Goal: Information Seeking & Learning: Find specific fact

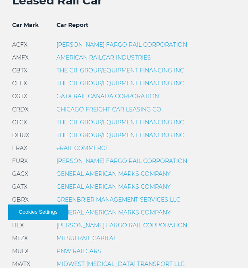
scroll to position [259, 0]
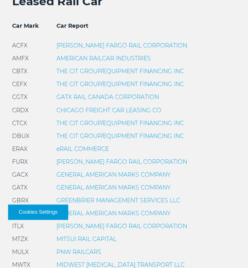
click at [145, 72] on link "THE CIT GROUP/EQUIPMENT FINANCING INC" at bounding box center [119, 71] width 127 height 7
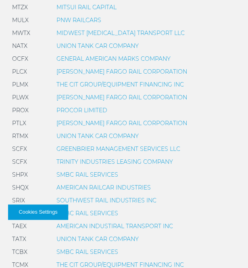
scroll to position [499, 0]
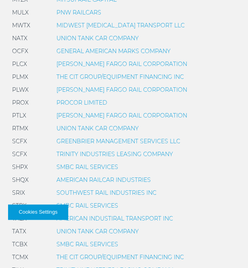
click at [157, 139] on link "GREENBRIER MANAGEMENT SERVICES LLC" at bounding box center [118, 141] width 124 height 7
